Goal: Navigation & Orientation: Find specific page/section

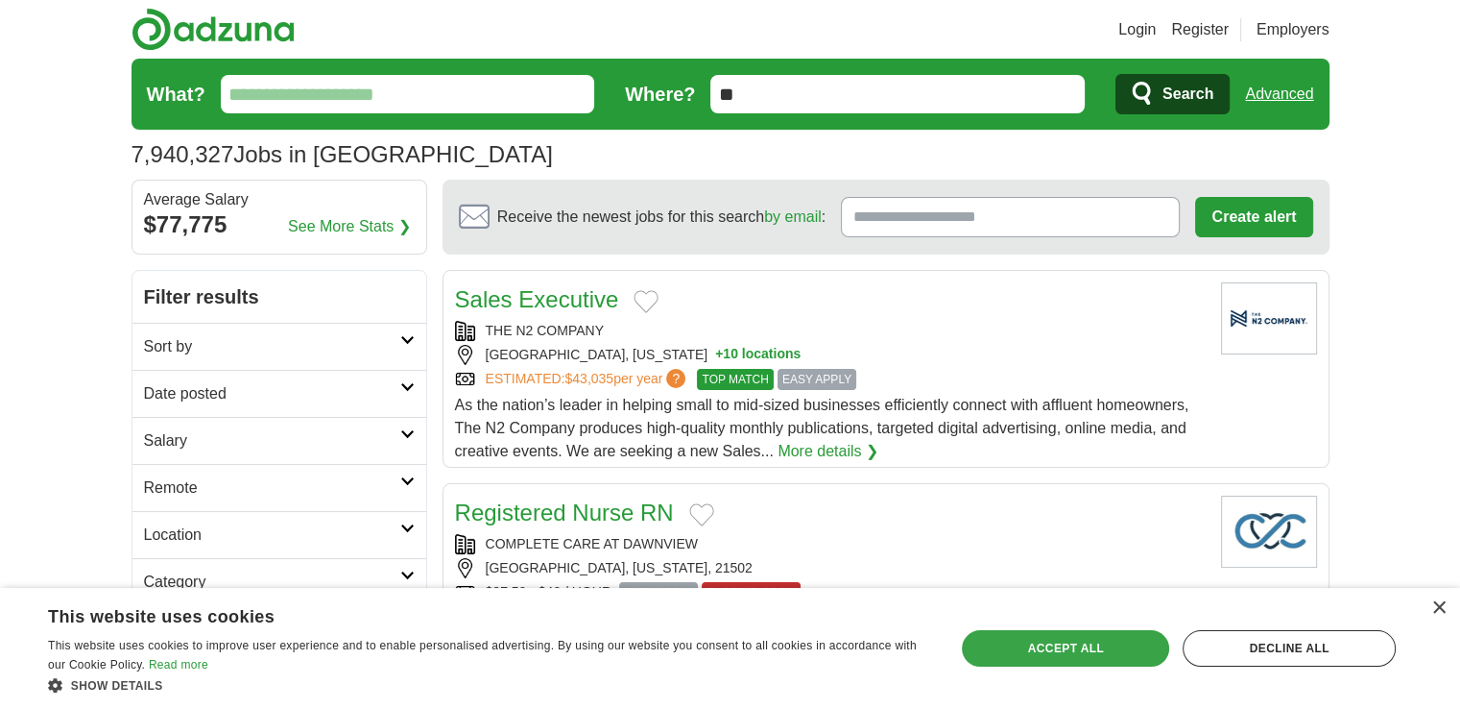
click at [1107, 645] on div "Accept all" at bounding box center [1065, 648] width 207 height 36
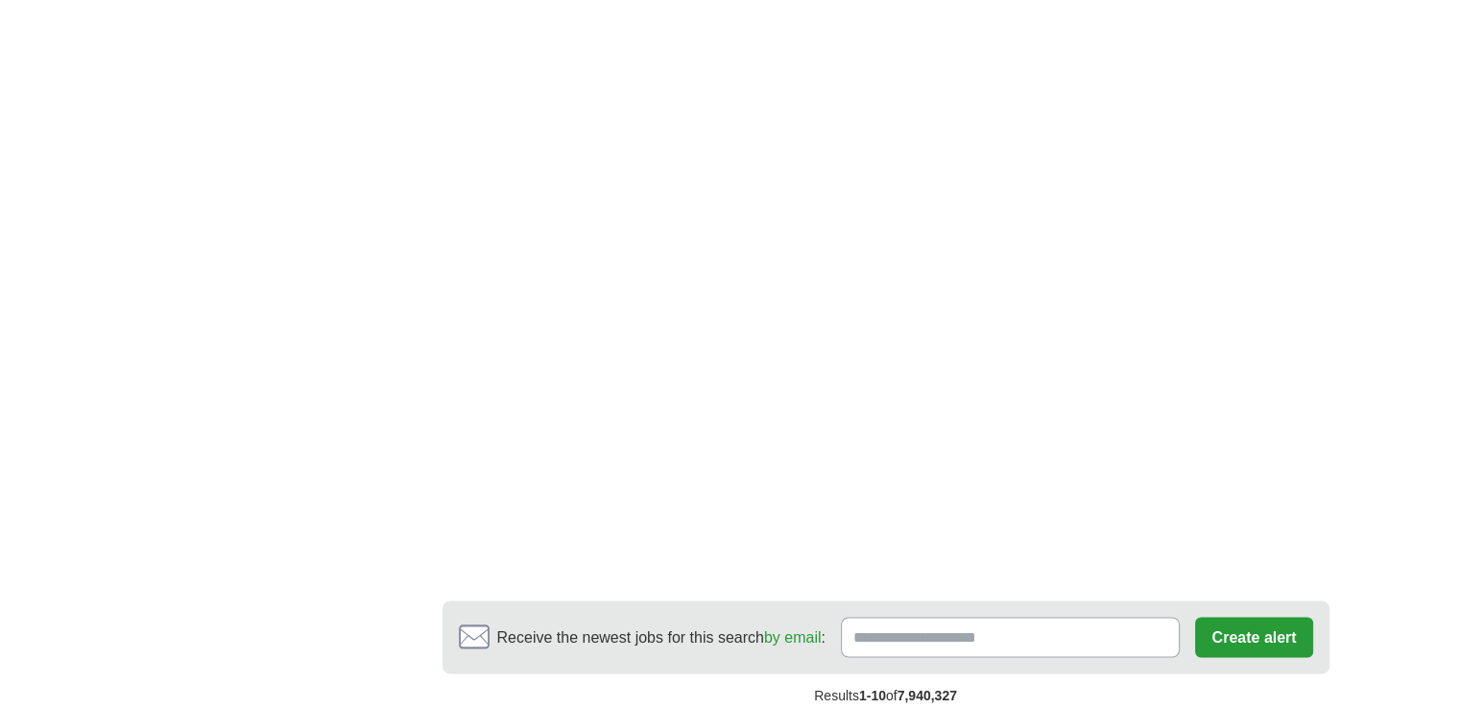
scroll to position [3226, 0]
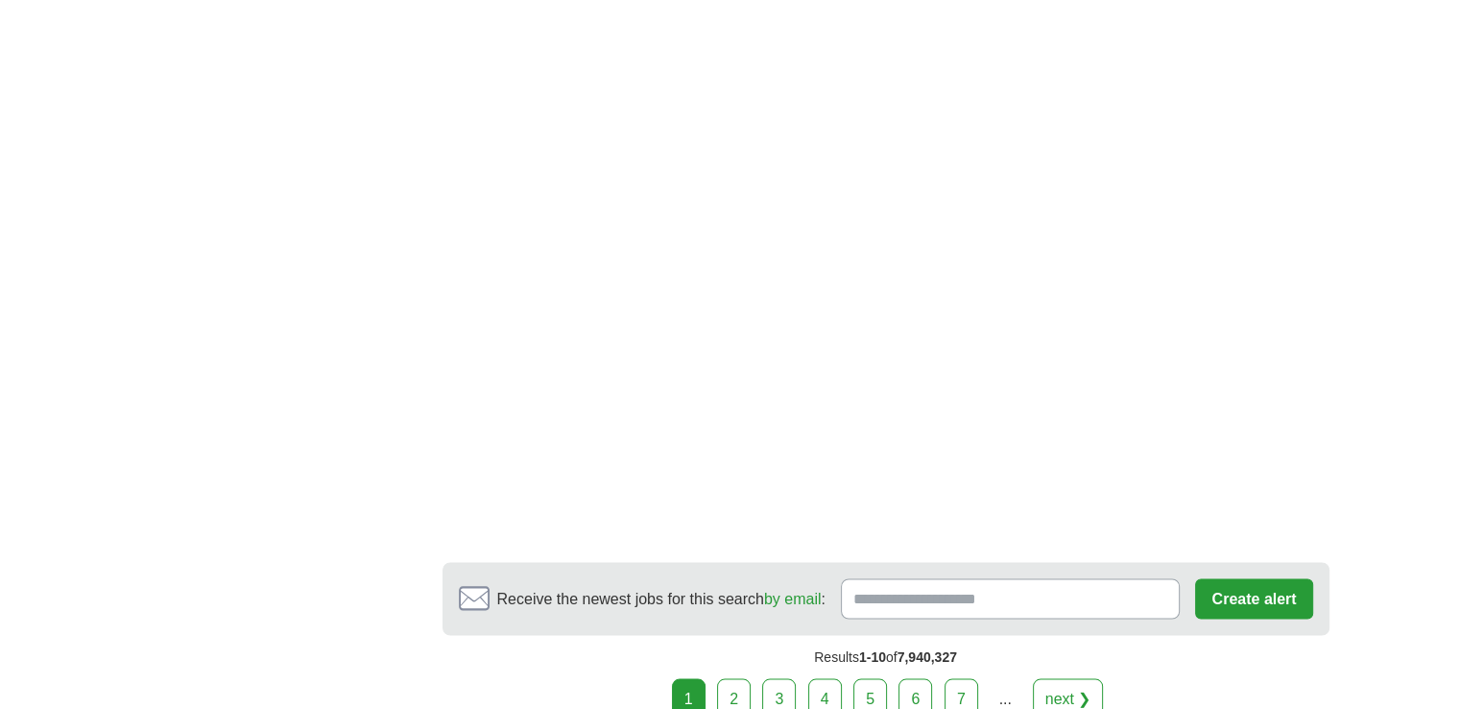
click at [735, 678] on link "2" at bounding box center [734, 698] width 34 height 40
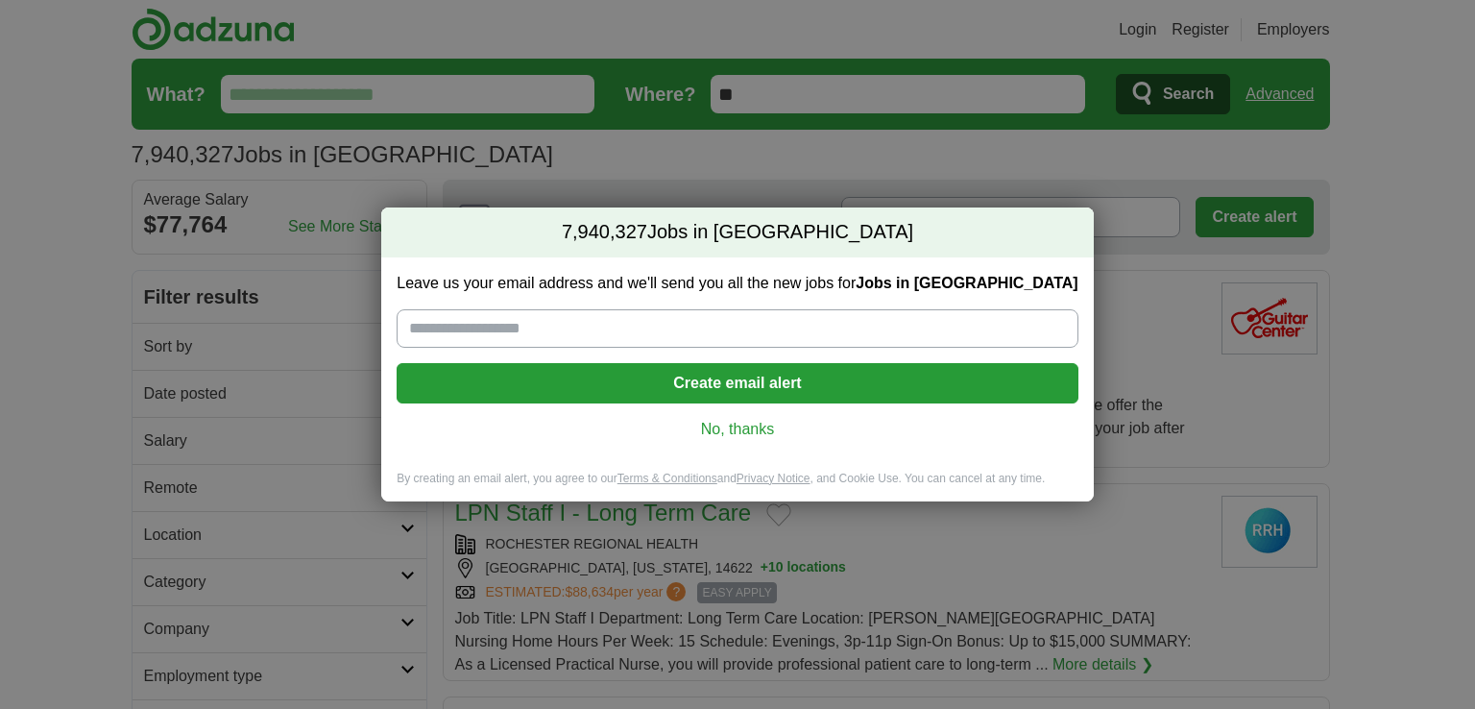
click at [747, 428] on link "No, thanks" at bounding box center [737, 429] width 650 height 21
